Goal: Information Seeking & Learning: Learn about a topic

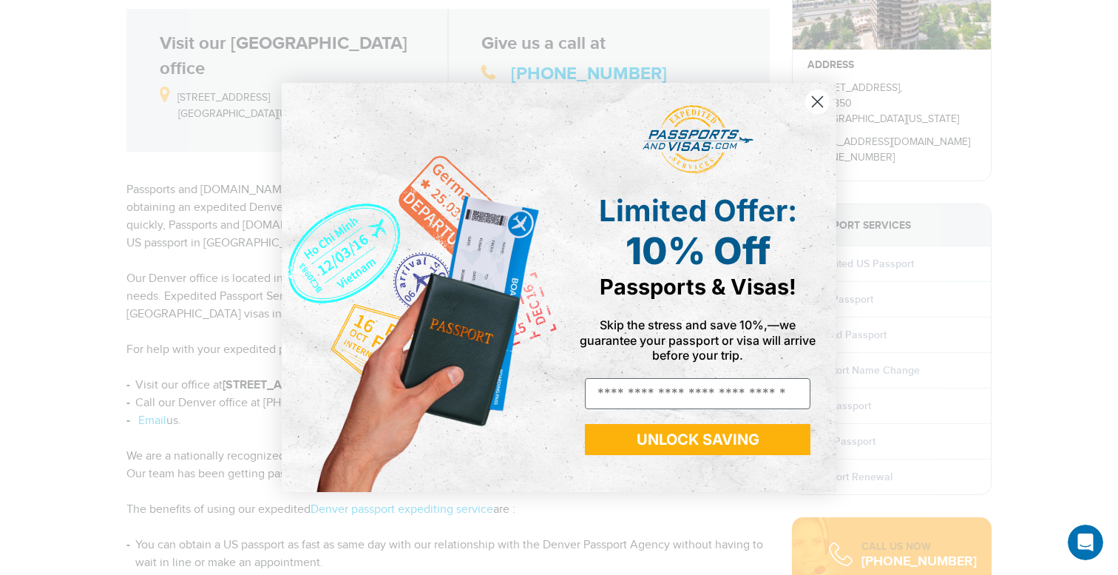
click at [818, 104] on circle "Close dialog" at bounding box center [817, 101] width 24 height 24
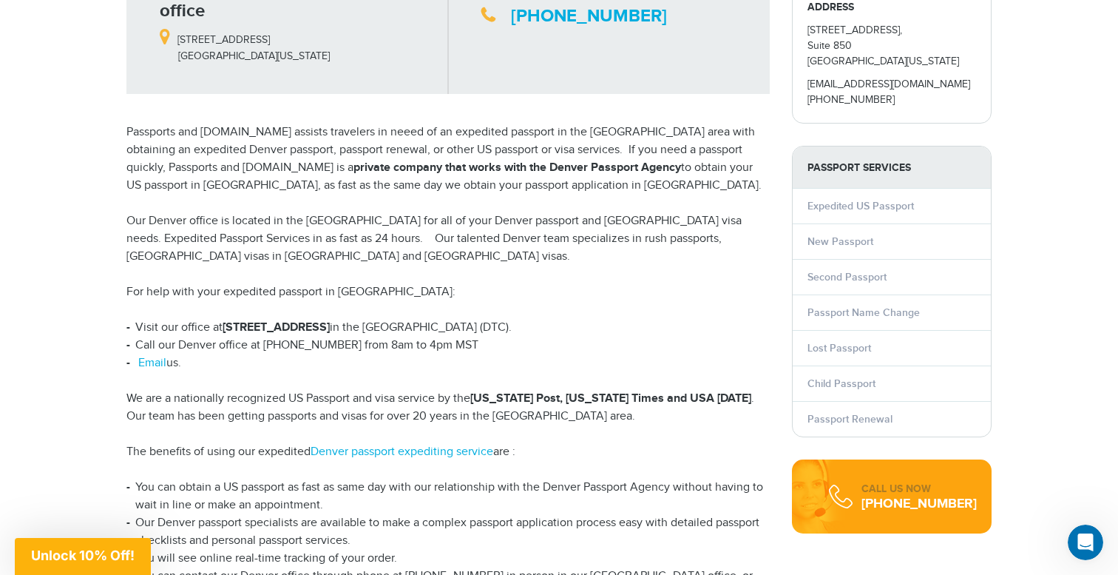
scroll to position [25, 0]
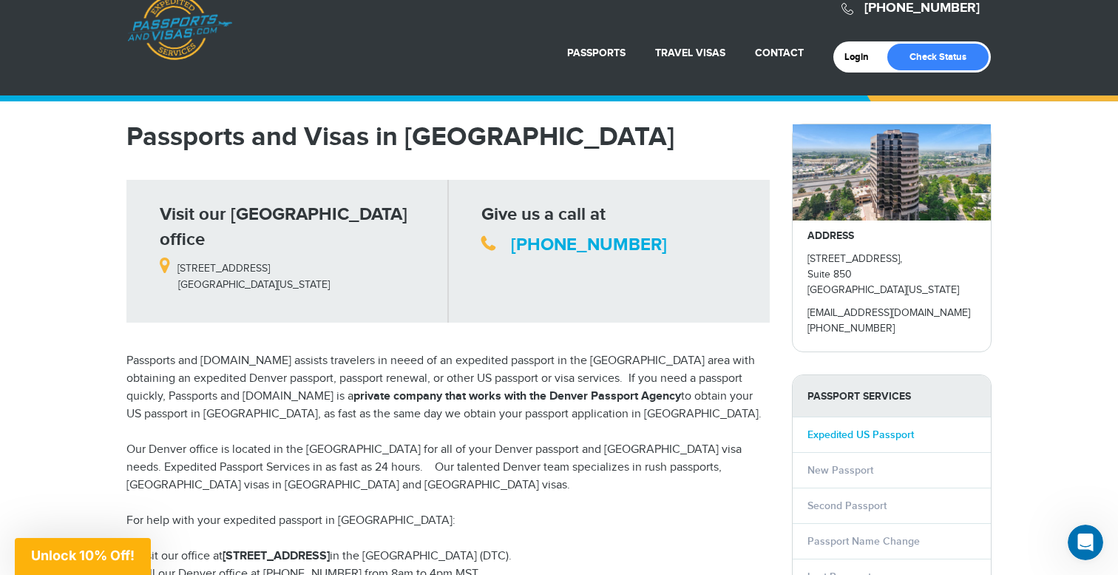
click at [852, 434] on link "Expedited US Passport" at bounding box center [861, 434] width 106 height 13
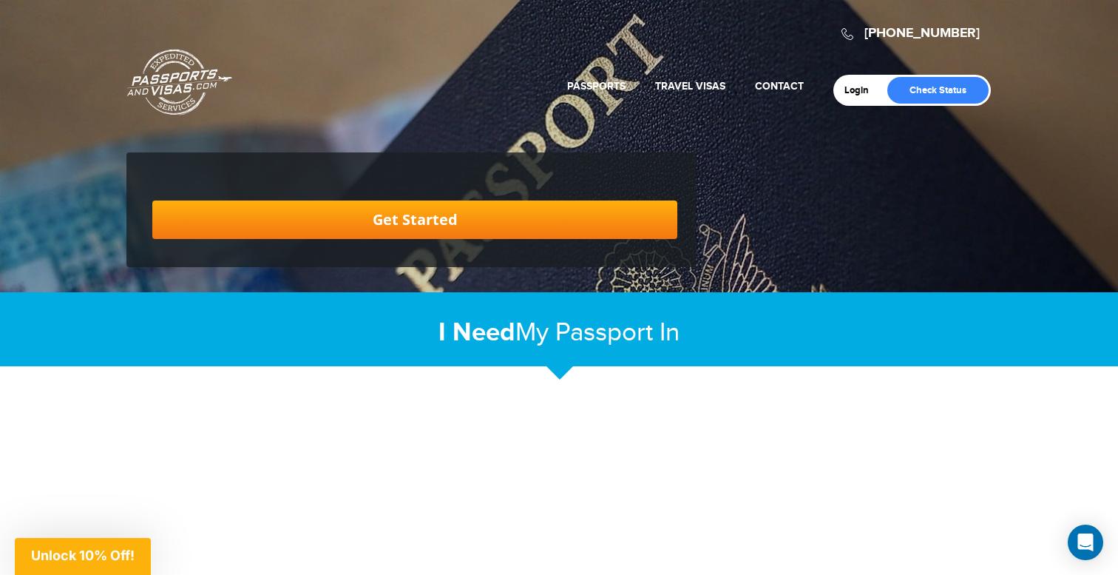
click at [592, 322] on span "Passport In" at bounding box center [617, 332] width 124 height 30
click at [564, 366] on div "I Need My Passport In Expedited US Passport In" at bounding box center [559, 329] width 1118 height 74
click at [503, 342] on strong "I Need" at bounding box center [477, 333] width 77 height 32
click at [547, 339] on h2 "I Need My Passport In Expedited US Passport In" at bounding box center [558, 333] width 865 height 32
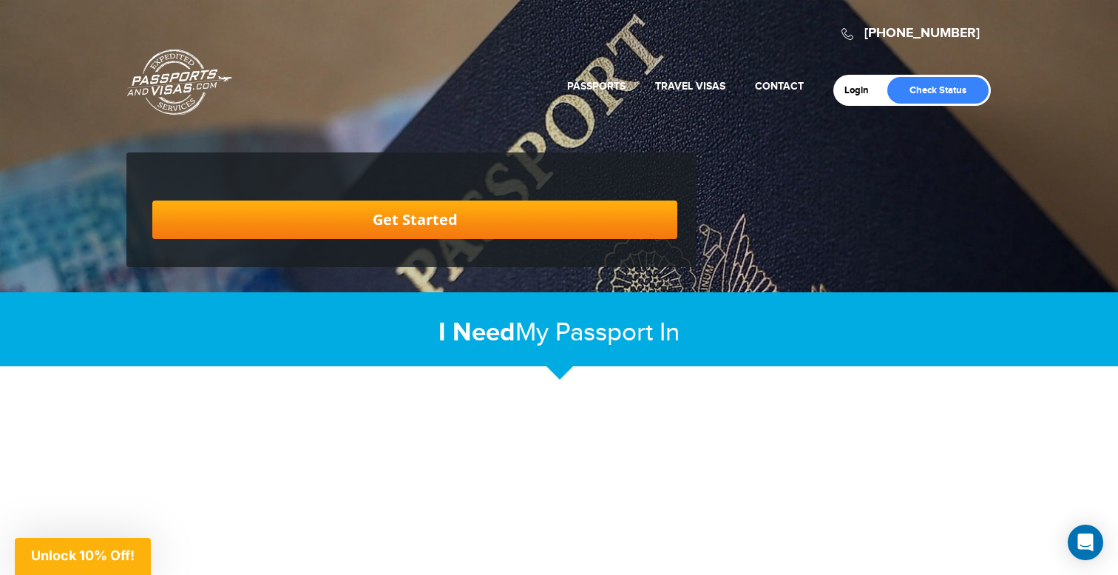
click at [503, 222] on link "Get Started" at bounding box center [414, 219] width 525 height 38
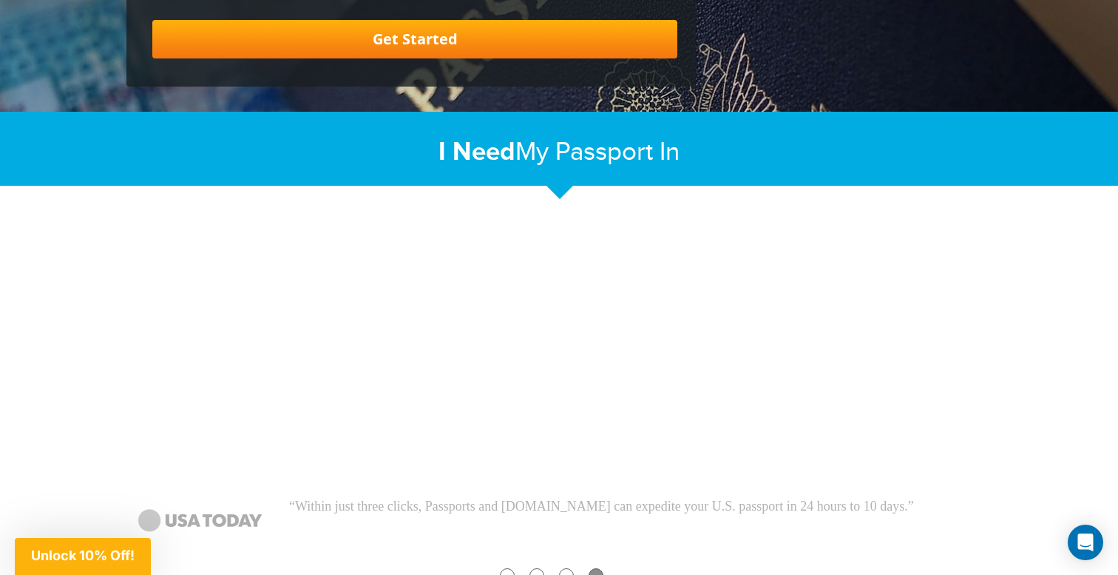
scroll to position [181, 0]
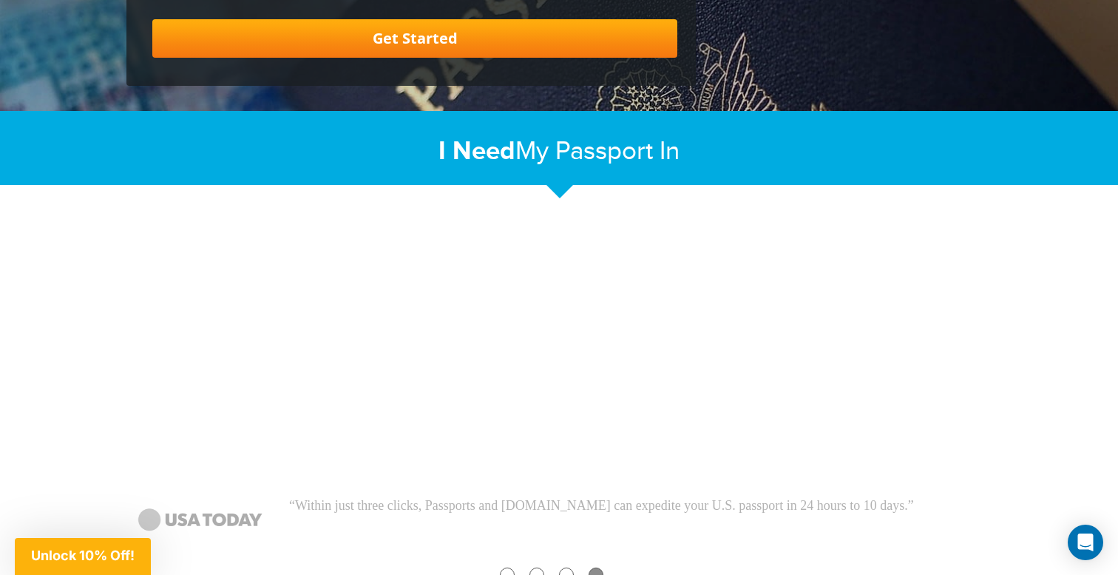
click at [574, 166] on h2 "I Need My Passport In Expedited US Passport In" at bounding box center [558, 151] width 865 height 32
click at [130, 561] on span "Unlock 10% Off!" at bounding box center [83, 555] width 104 height 16
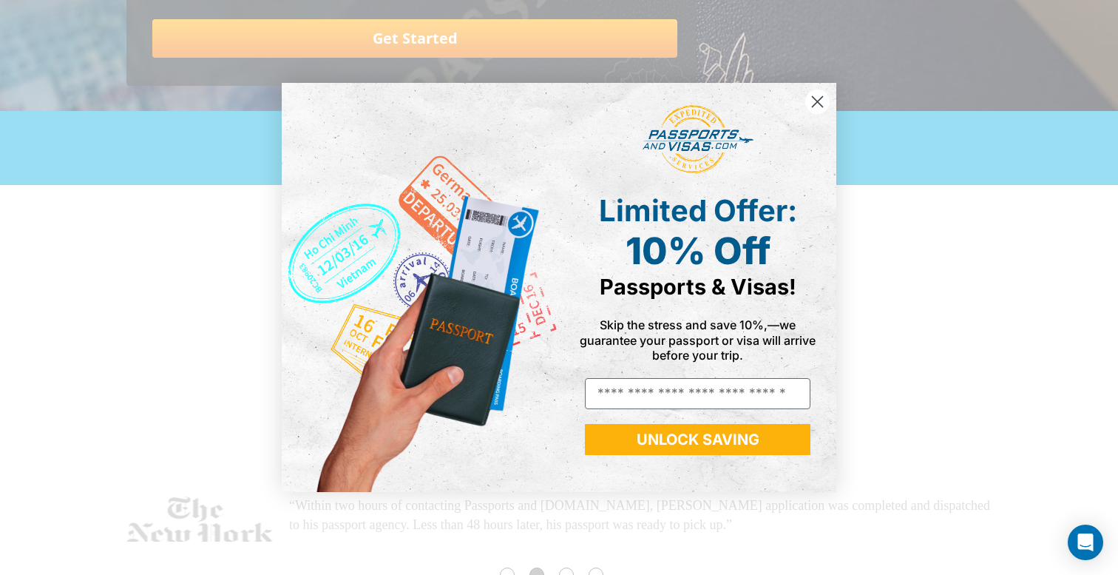
click at [818, 97] on circle "Close dialog" at bounding box center [817, 101] width 24 height 24
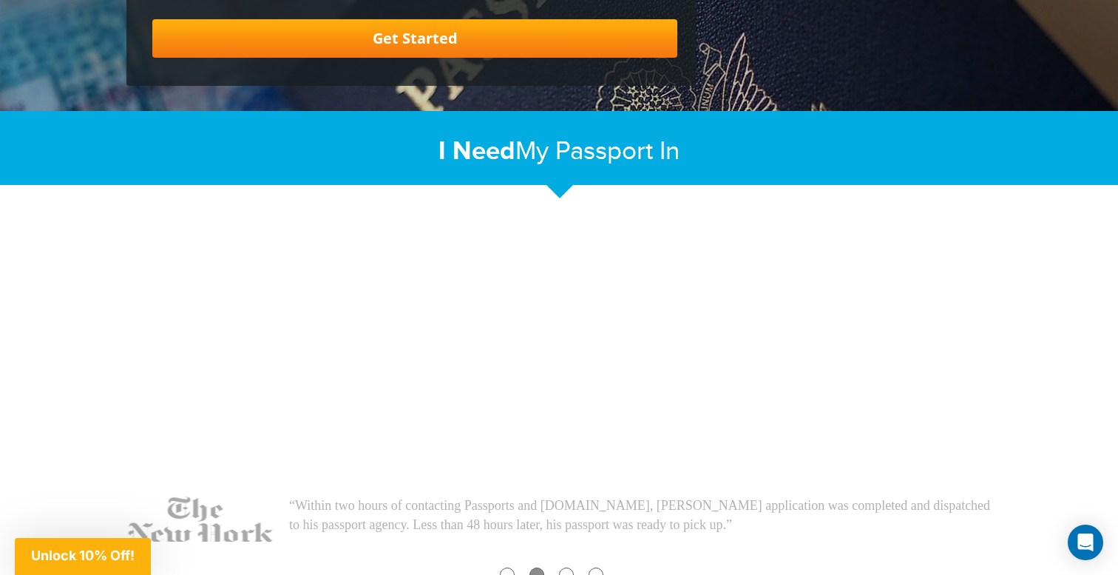
click at [663, 156] on span "Passport In" at bounding box center [617, 151] width 124 height 30
